Goal: Information Seeking & Learning: Check status

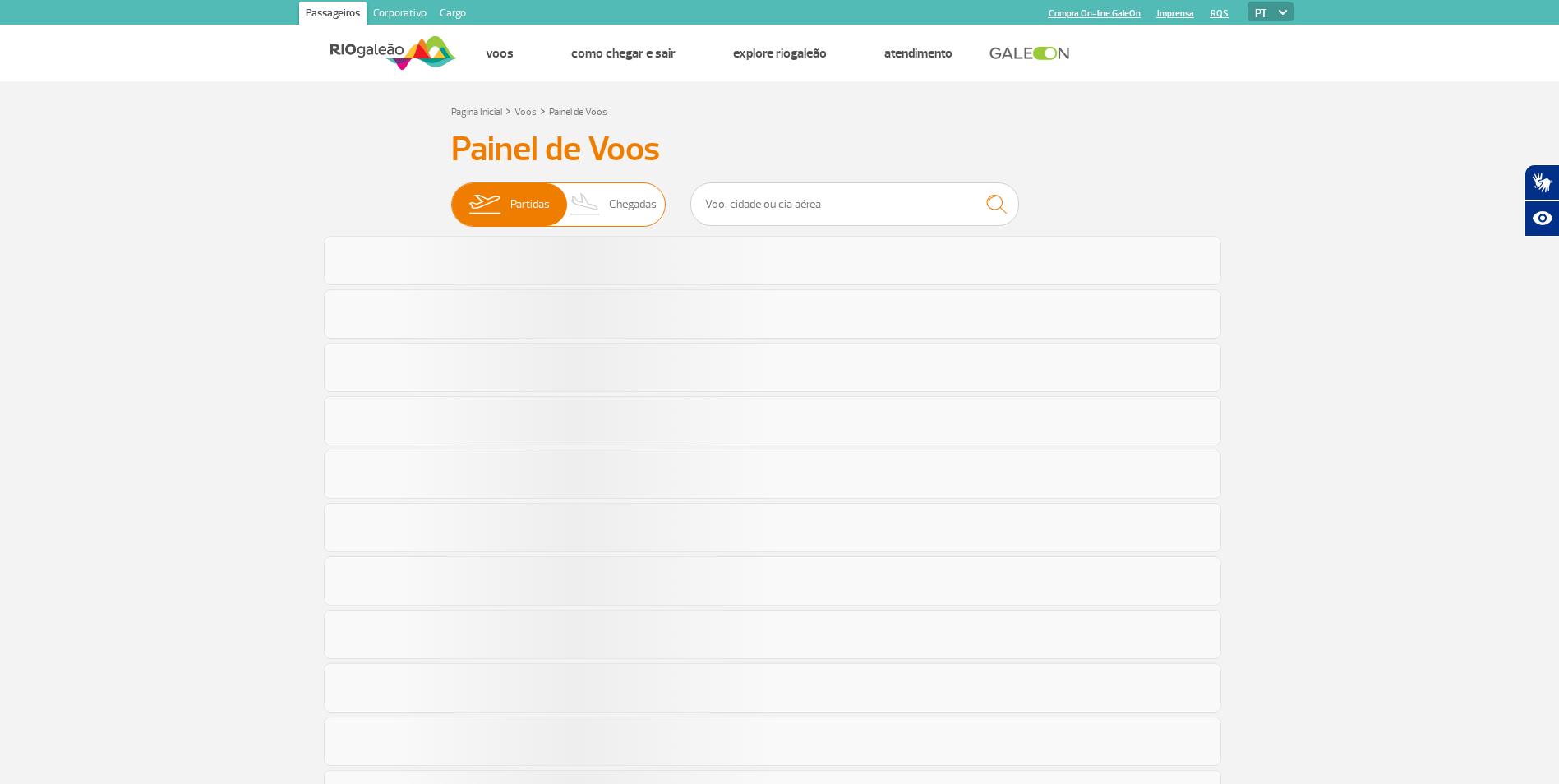
click at [648, 213] on span "Chegadas" at bounding box center [633, 204] width 47 height 42
click at [451, 196] on input "Partidas Chegadas" at bounding box center [451, 196] width 0 height 0
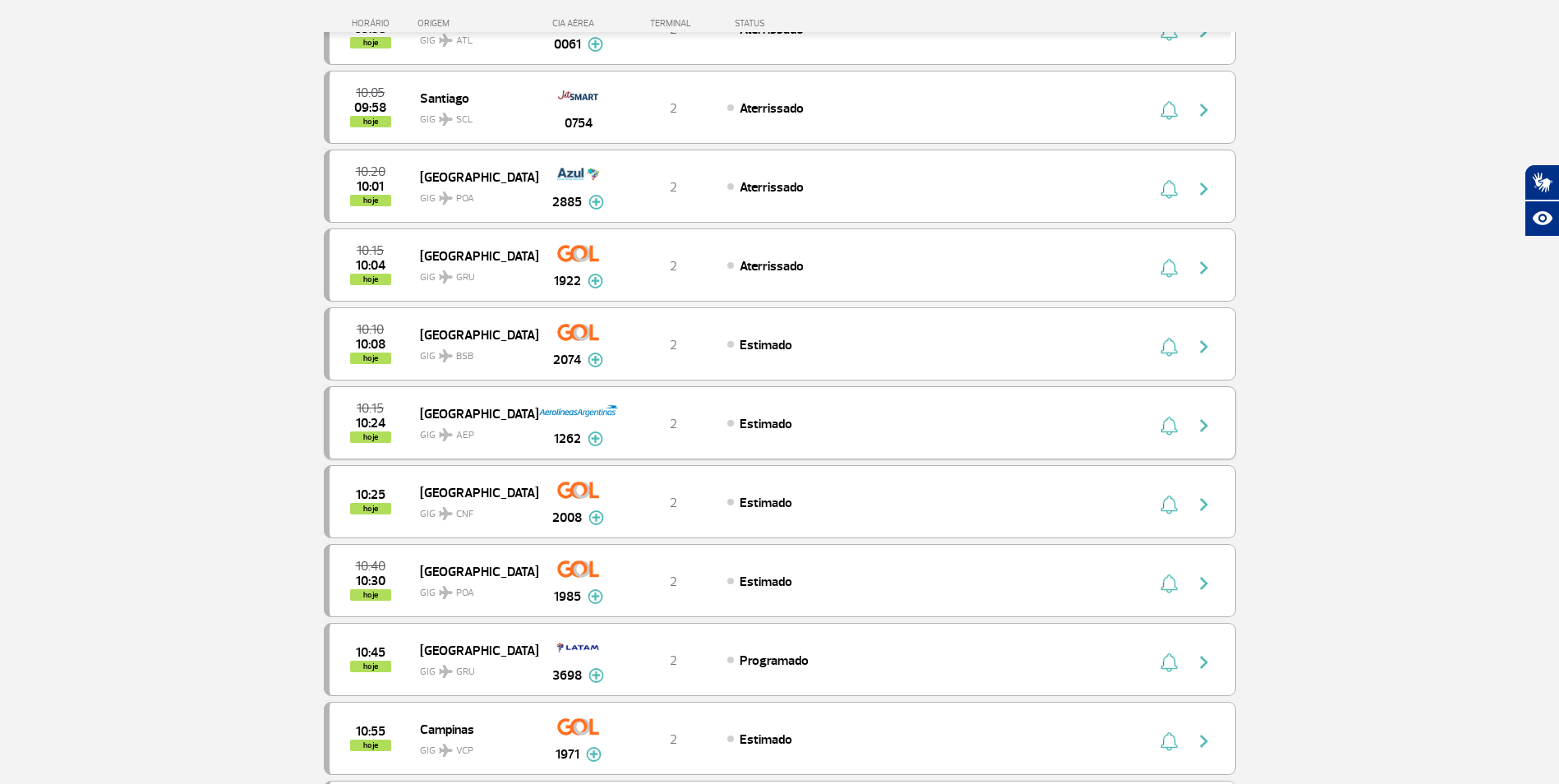
scroll to position [164, 0]
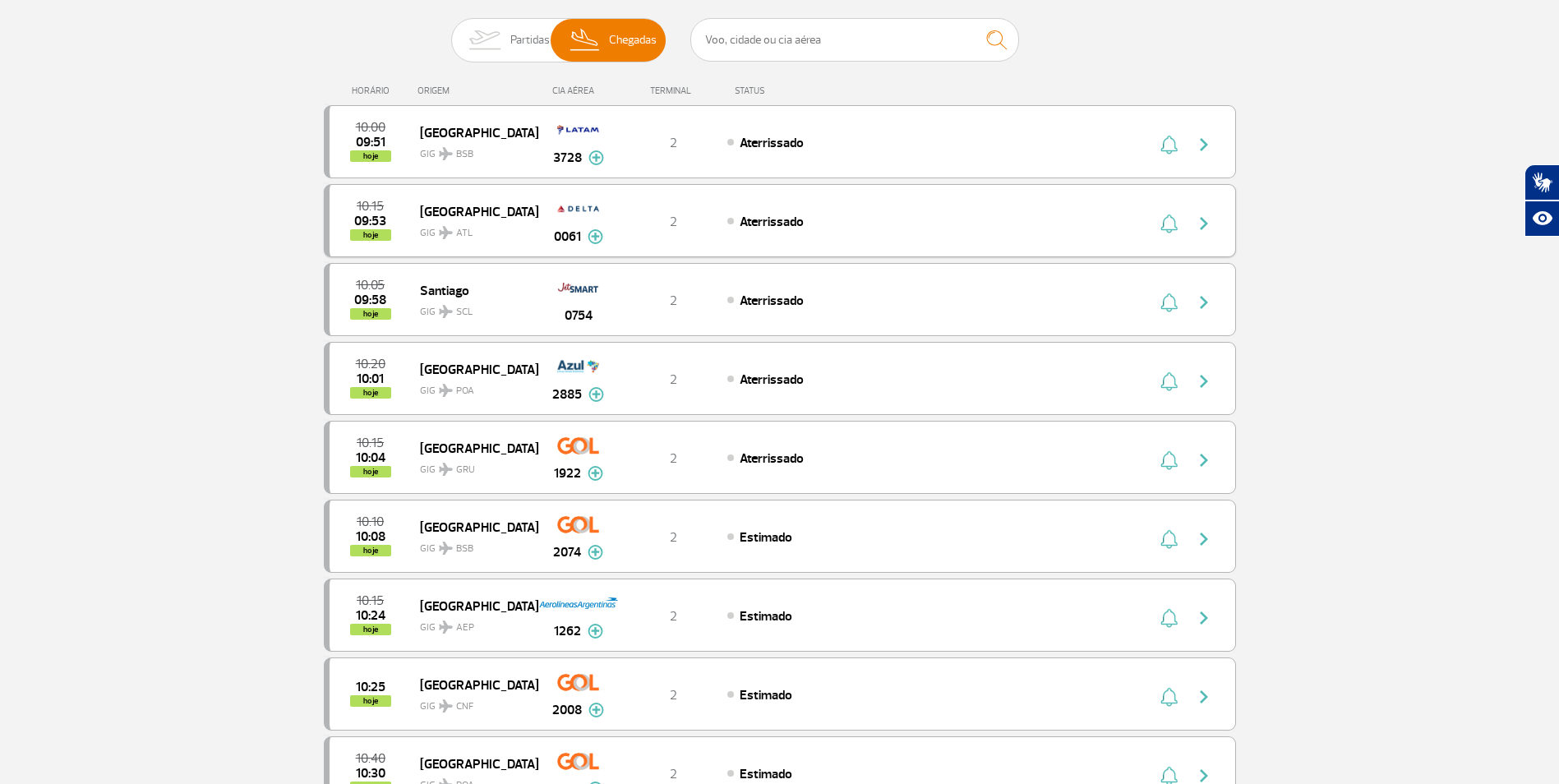
click at [1209, 220] on img "button" at bounding box center [1203, 223] width 19 height 19
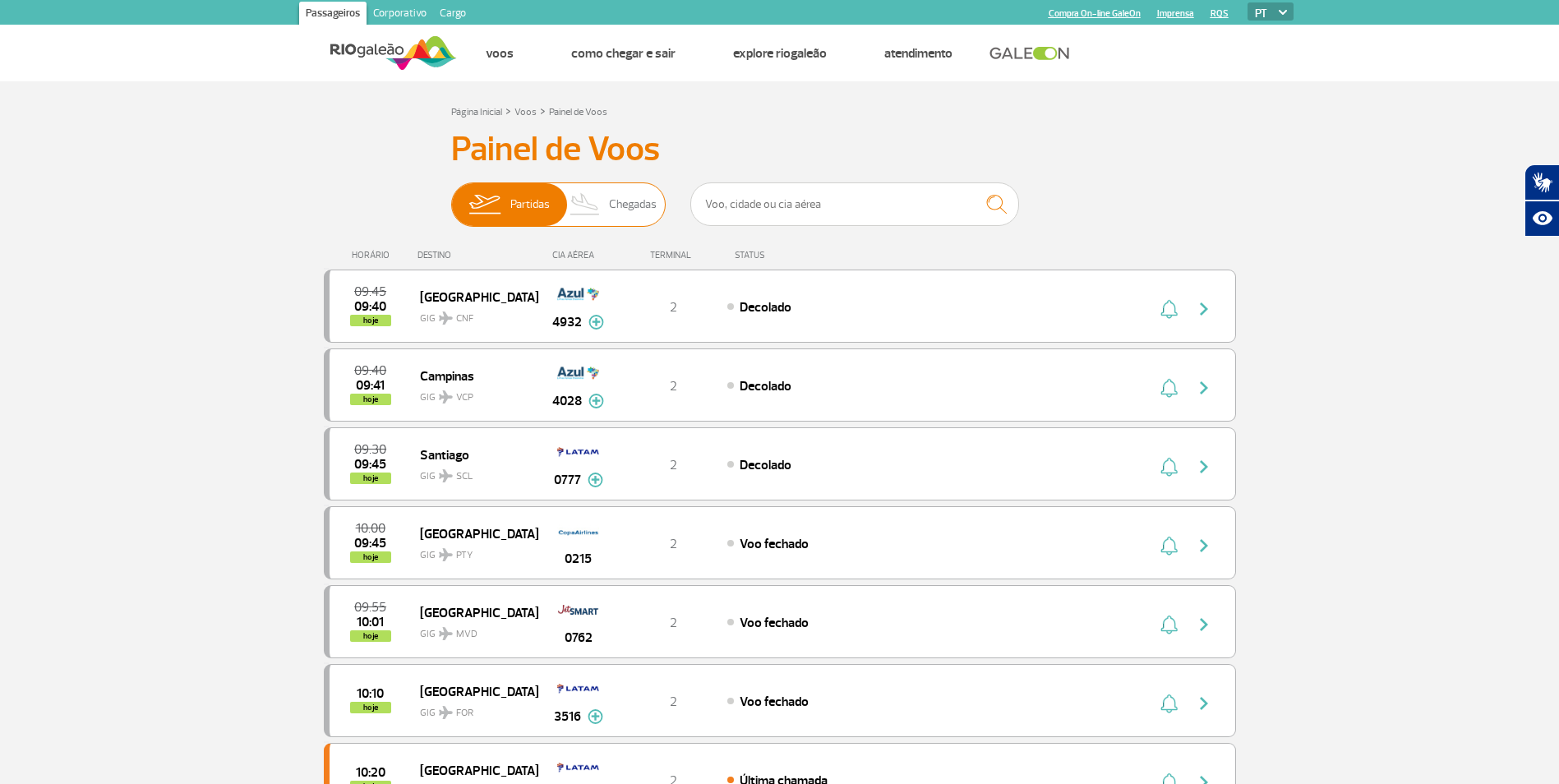
click at [608, 207] on img at bounding box center [585, 204] width 48 height 42
click at [451, 196] on input "Partidas Chegadas" at bounding box center [451, 196] width 0 height 0
